Goal: Information Seeking & Learning: Check status

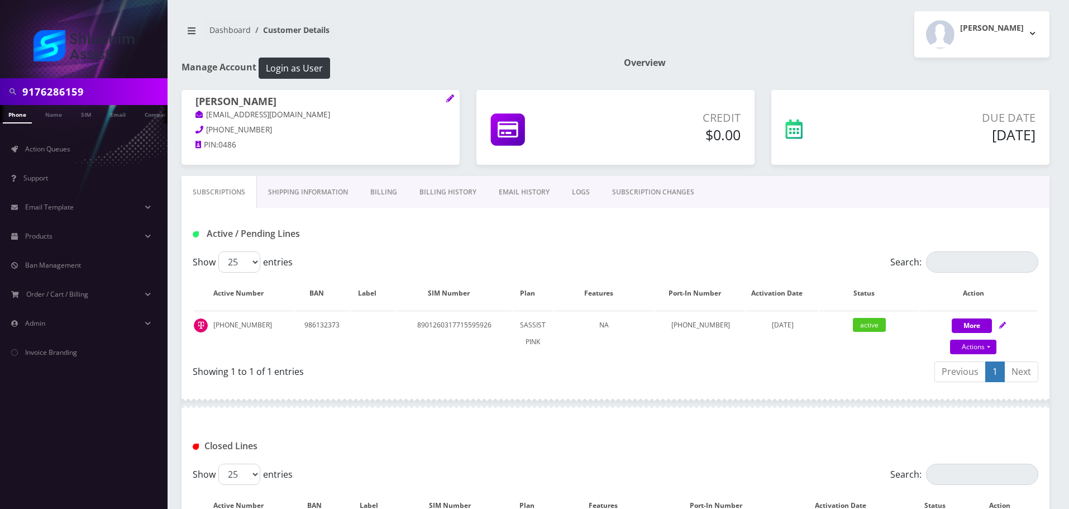
type input "9176286159"
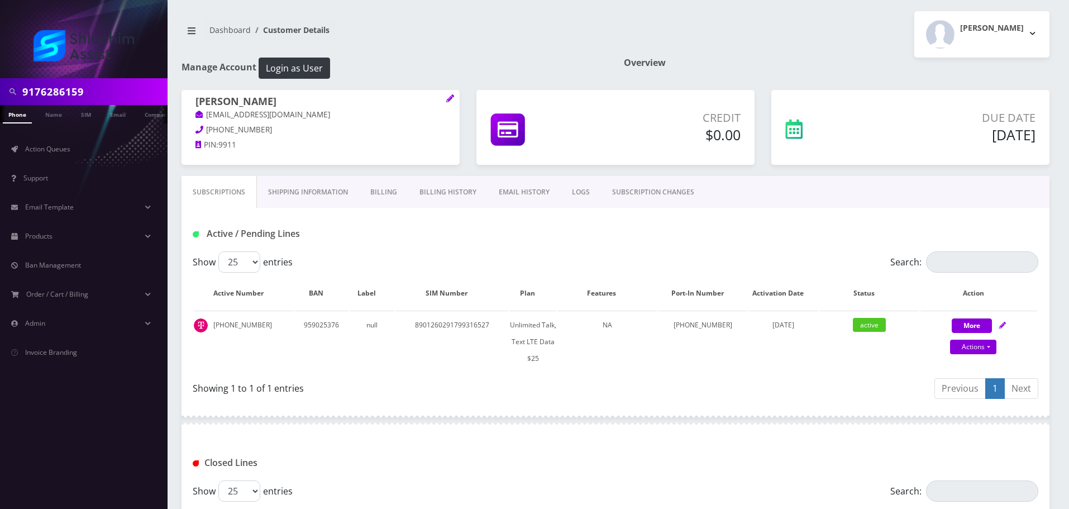
click at [515, 194] on link "EMAIL HISTORY" at bounding box center [524, 192] width 73 height 32
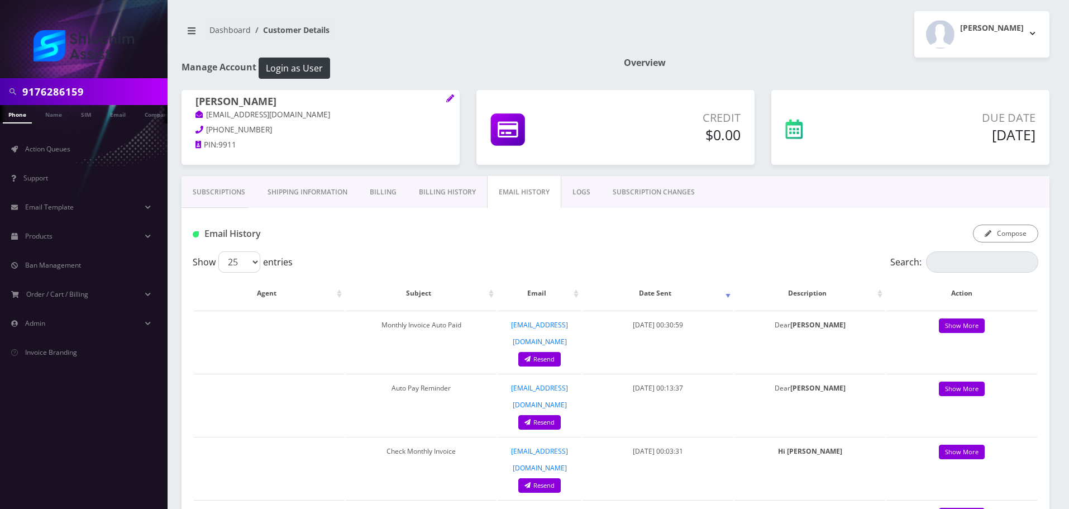
click at [216, 193] on link "Subscriptions" at bounding box center [219, 192] width 75 height 32
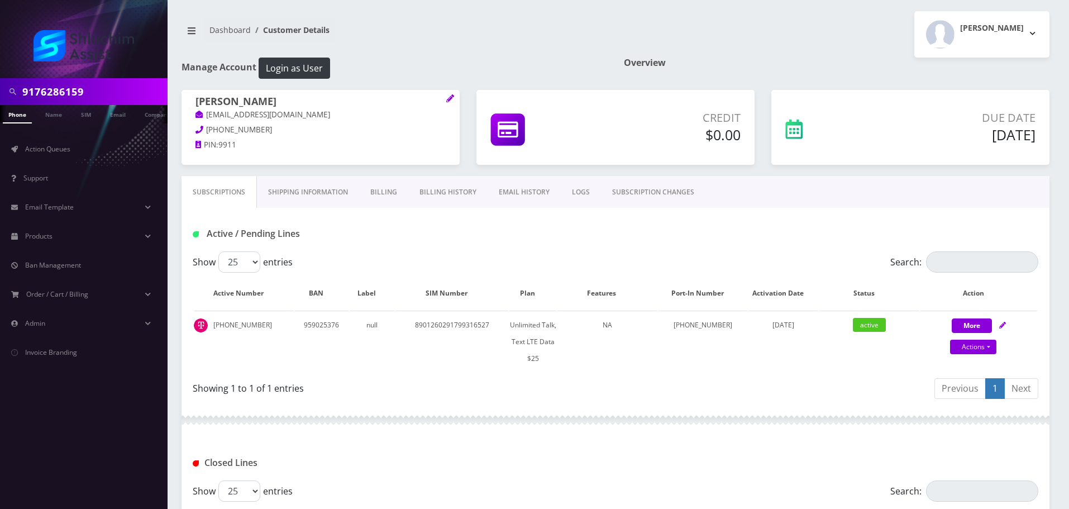
click at [115, 99] on input "9176286159" at bounding box center [93, 91] width 142 height 21
paste input "[EMAIL_ADDRESS][DOMAIN_NAME]"
type input "[EMAIL_ADDRESS][DOMAIN_NAME]"
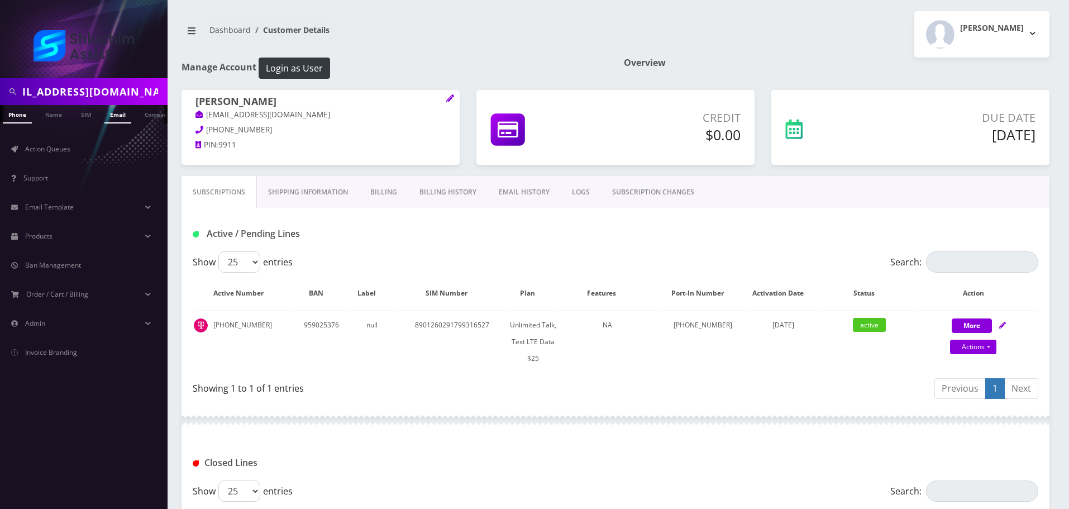
scroll to position [0, 0]
click at [110, 121] on link "Email" at bounding box center [117, 114] width 27 height 18
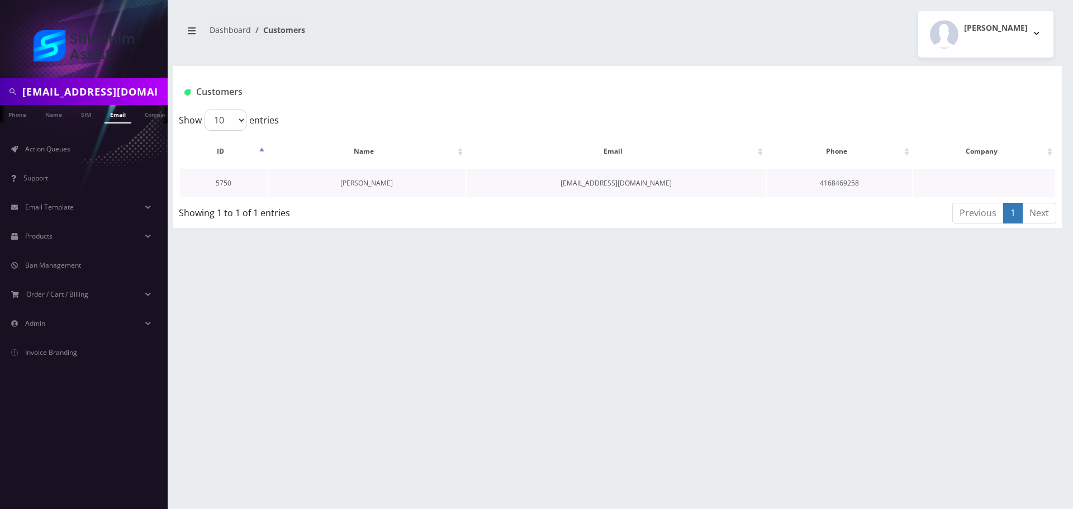
click at [365, 185] on link "Chaya Hildeshaim" at bounding box center [366, 182] width 53 height 9
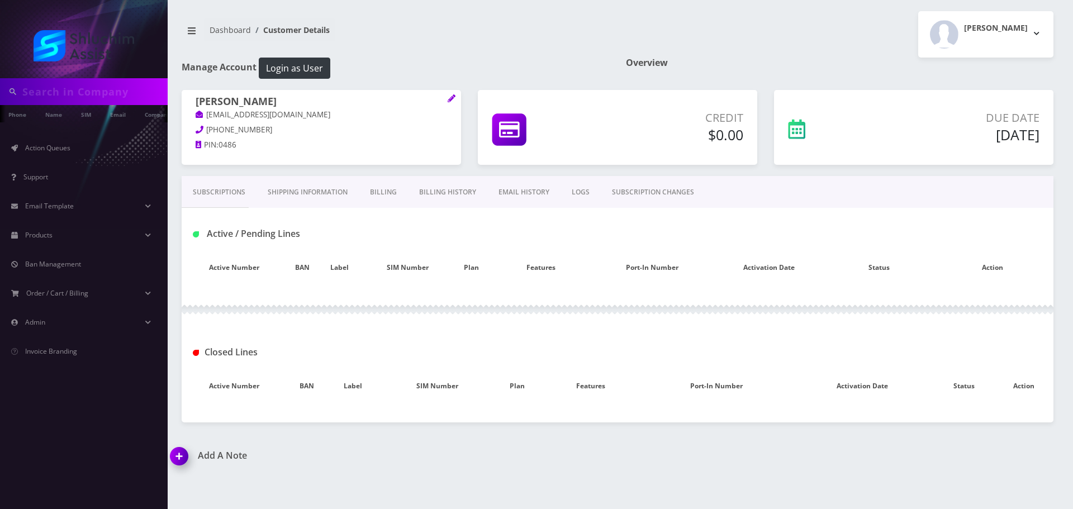
type input "[EMAIL_ADDRESS][DOMAIN_NAME]"
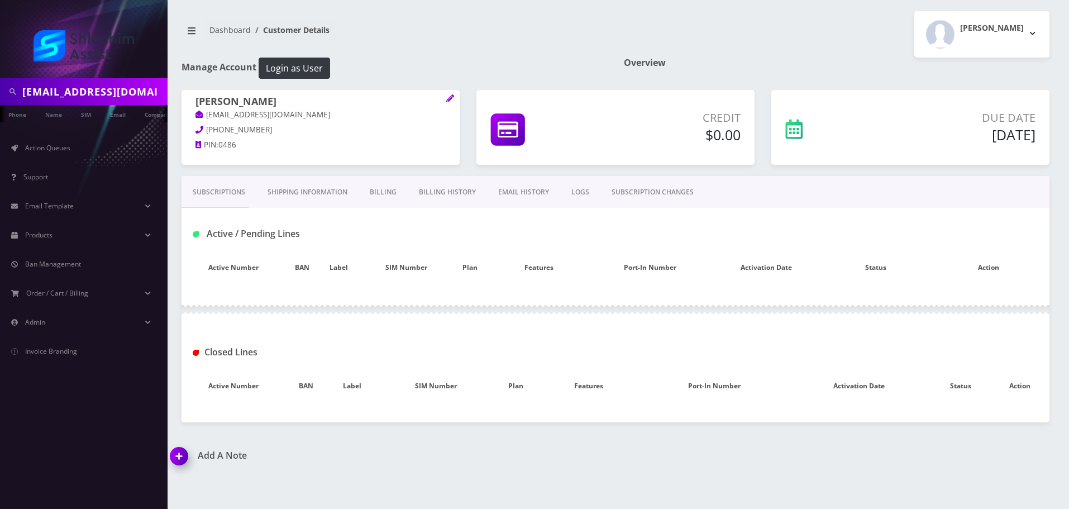
click at [0, 0] on div at bounding box center [0, 0] width 0 height 0
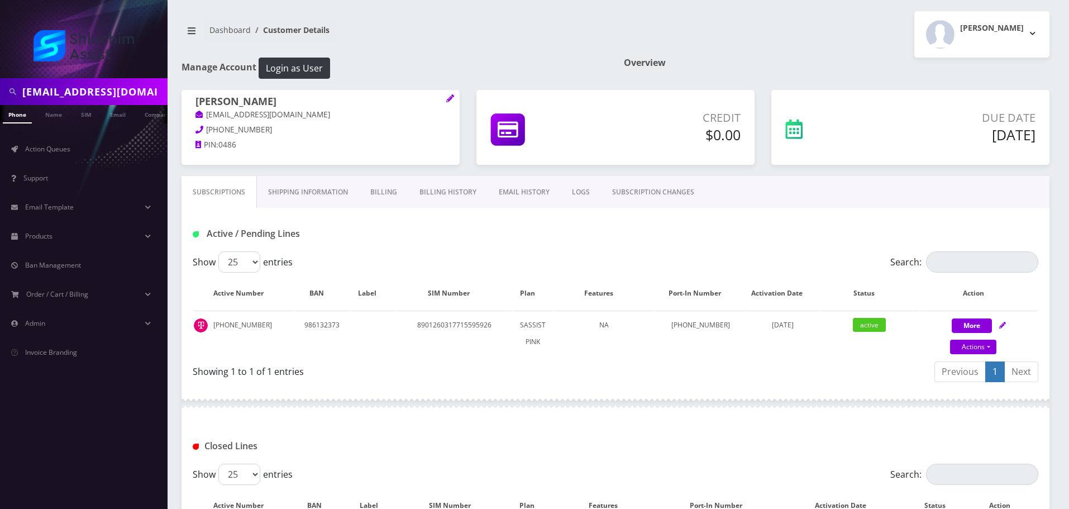
click at [515, 193] on link "EMAIL HISTORY" at bounding box center [524, 192] width 73 height 32
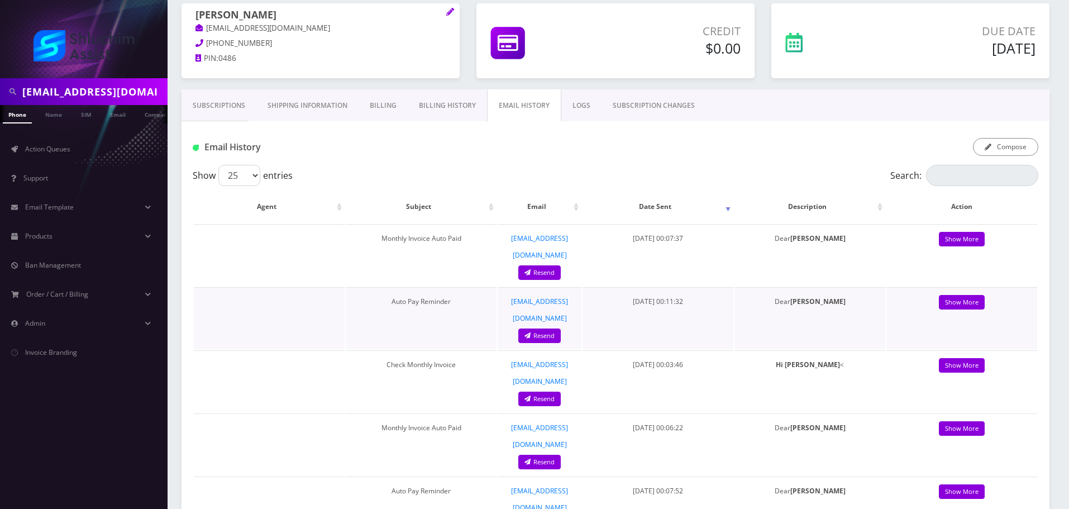
scroll to position [112, 0]
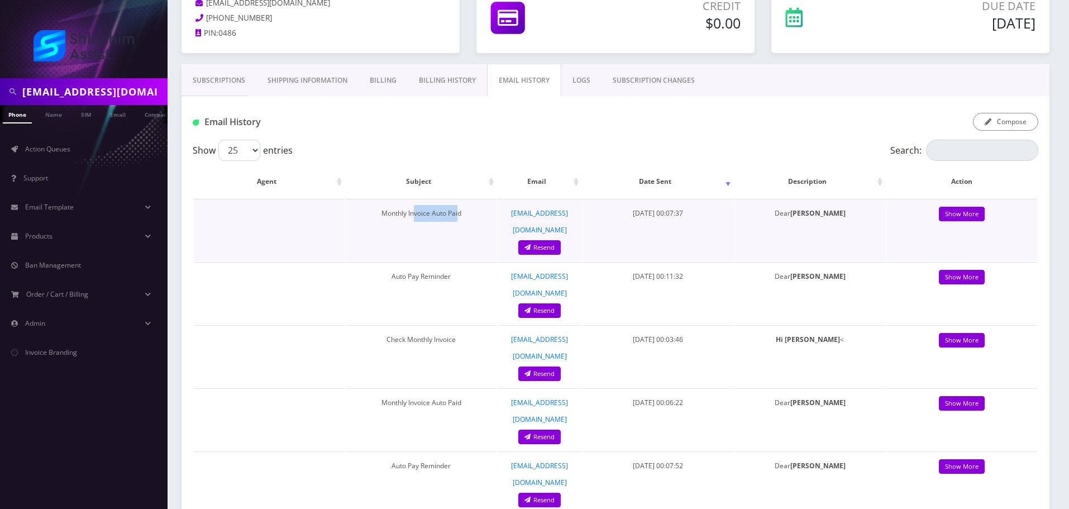
drag, startPoint x: 408, startPoint y: 213, endPoint x: 454, endPoint y: 215, distance: 45.8
click at [454, 215] on td "Monthly Invoice Auto Paid" at bounding box center [421, 230] width 151 height 62
drag, startPoint x: 387, startPoint y: 261, endPoint x: 435, endPoint y: 264, distance: 48.1
click at [435, 264] on td "Auto Pay Reminder" at bounding box center [421, 293] width 151 height 62
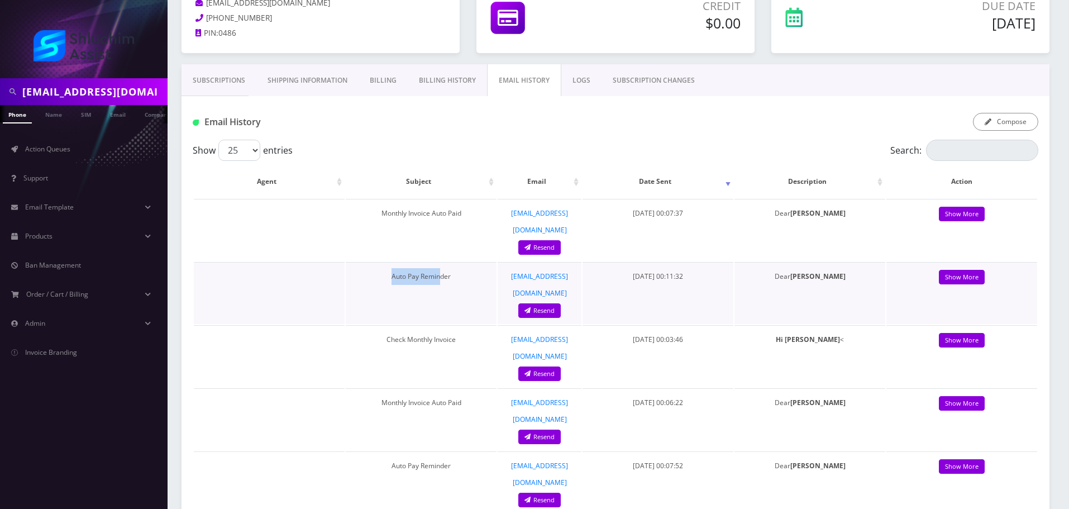
click at [435, 264] on td "Auto Pay Reminder" at bounding box center [421, 293] width 151 height 62
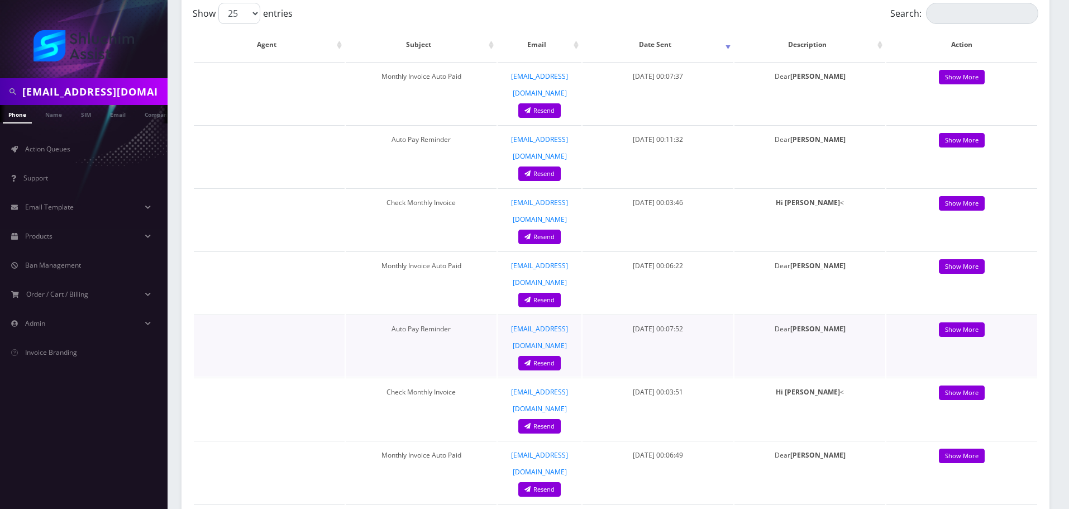
scroll to position [168, 0]
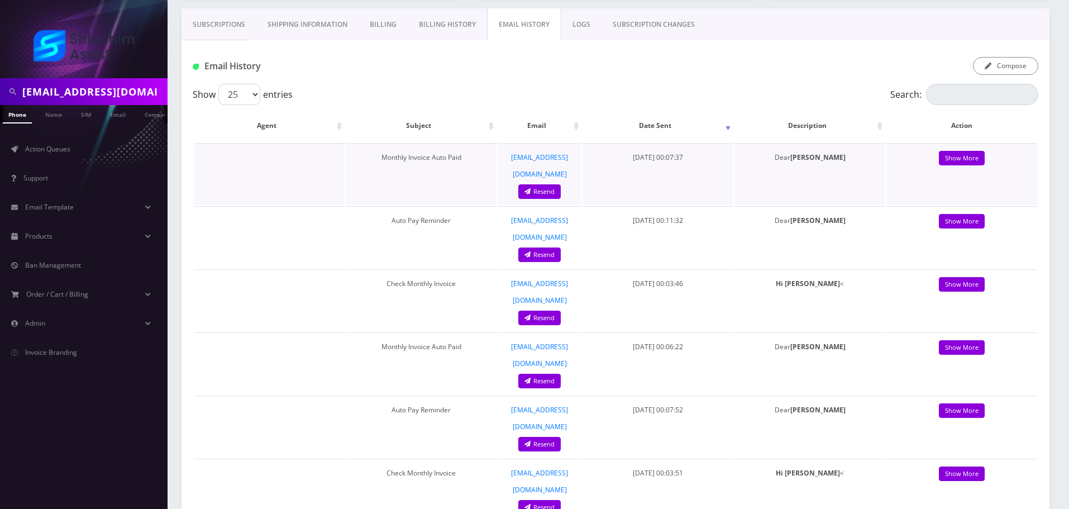
click at [965, 166] on td "Show More" at bounding box center [962, 174] width 151 height 62
click at [951, 160] on link "Show More" at bounding box center [962, 158] width 46 height 15
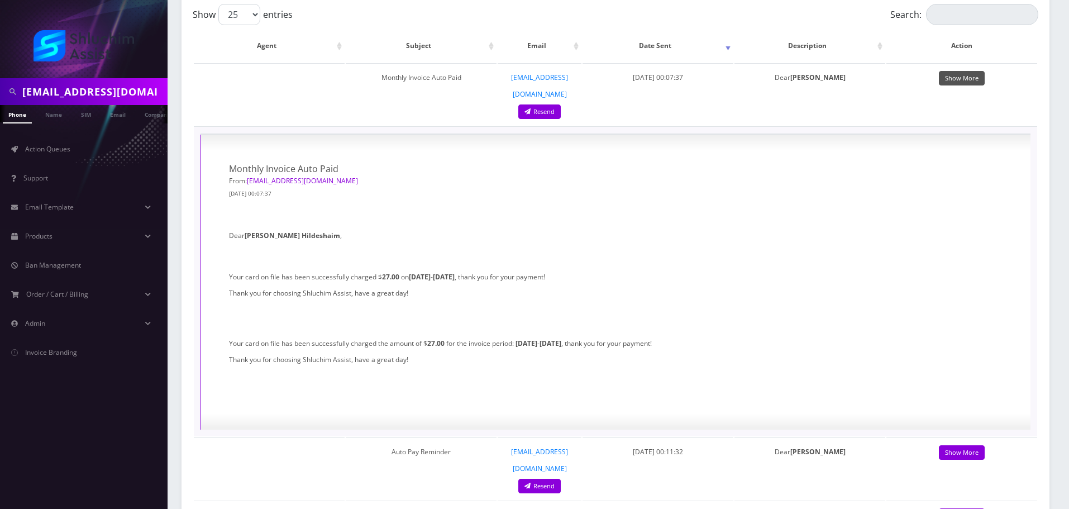
scroll to position [279, 0]
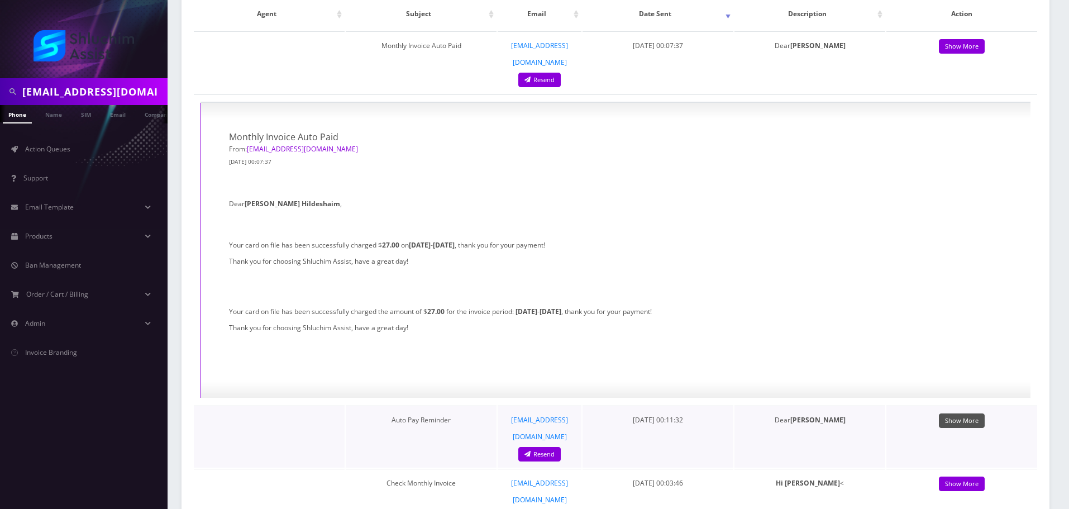
click at [952, 413] on link "Show More" at bounding box center [962, 420] width 46 height 15
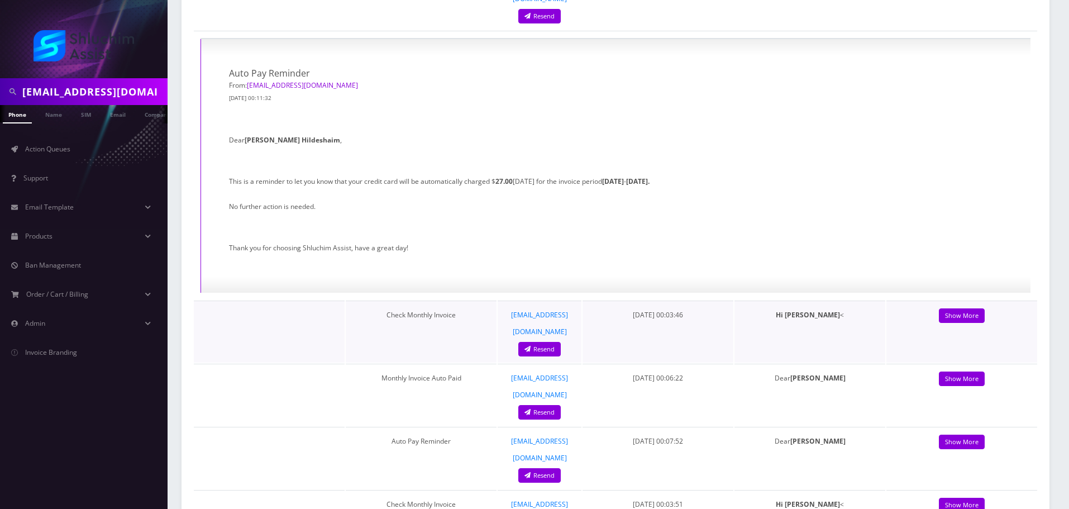
scroll to position [726, 0]
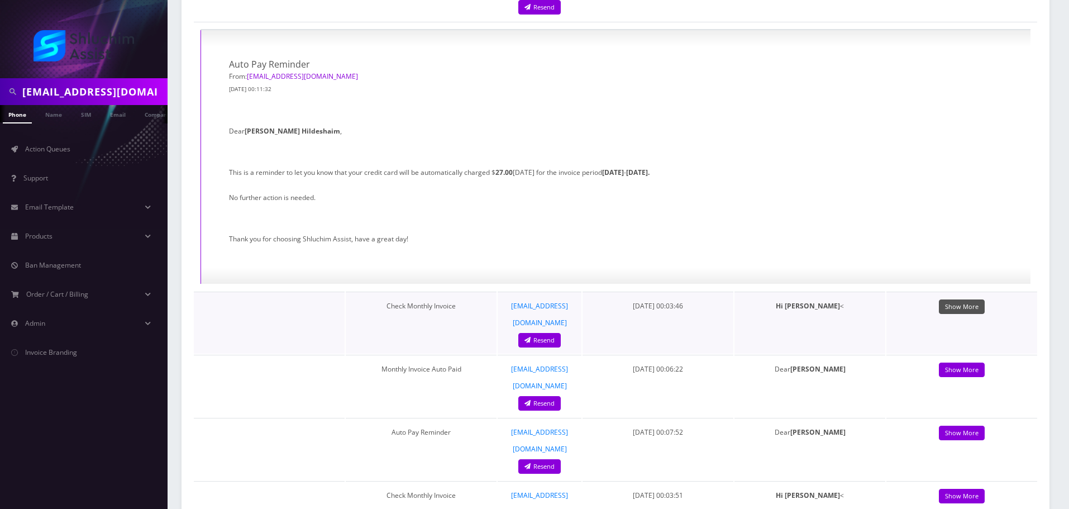
click at [951, 299] on link "Show More" at bounding box center [962, 306] width 46 height 15
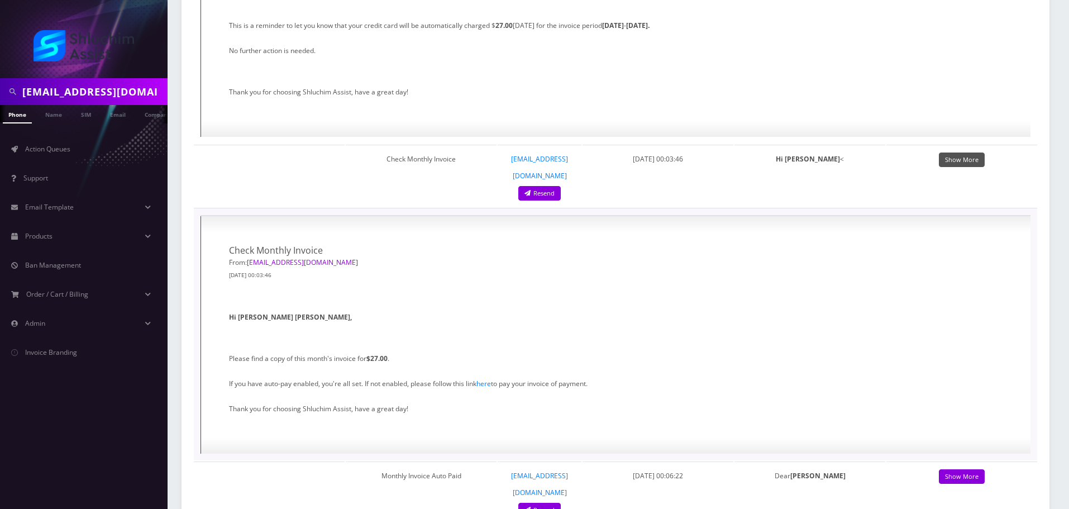
scroll to position [894, 0]
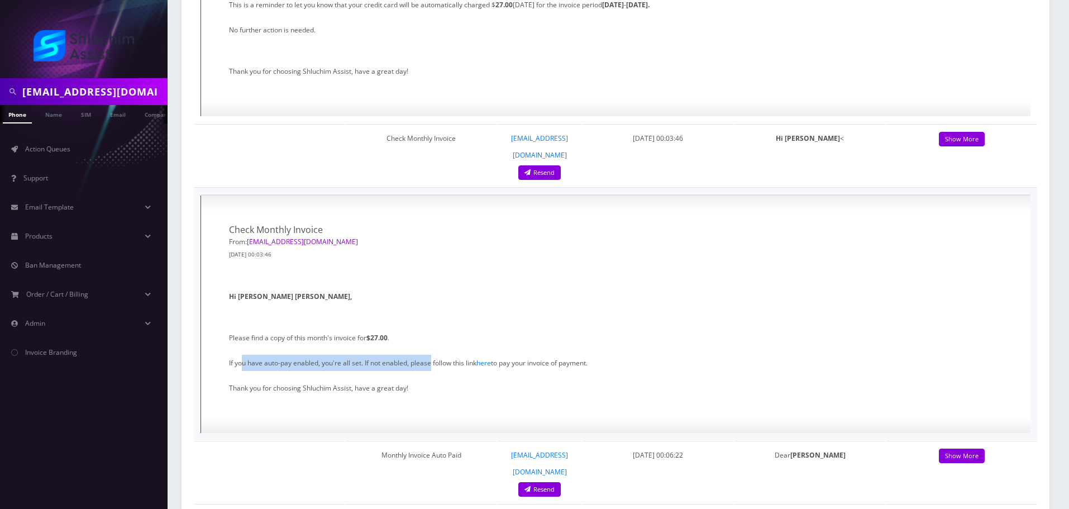
drag, startPoint x: 244, startPoint y: 312, endPoint x: 432, endPoint y: 313, distance: 188.3
click at [72, 146] on link "Action Queues" at bounding box center [84, 148] width 168 height 23
